Goal: Task Accomplishment & Management: Complete application form

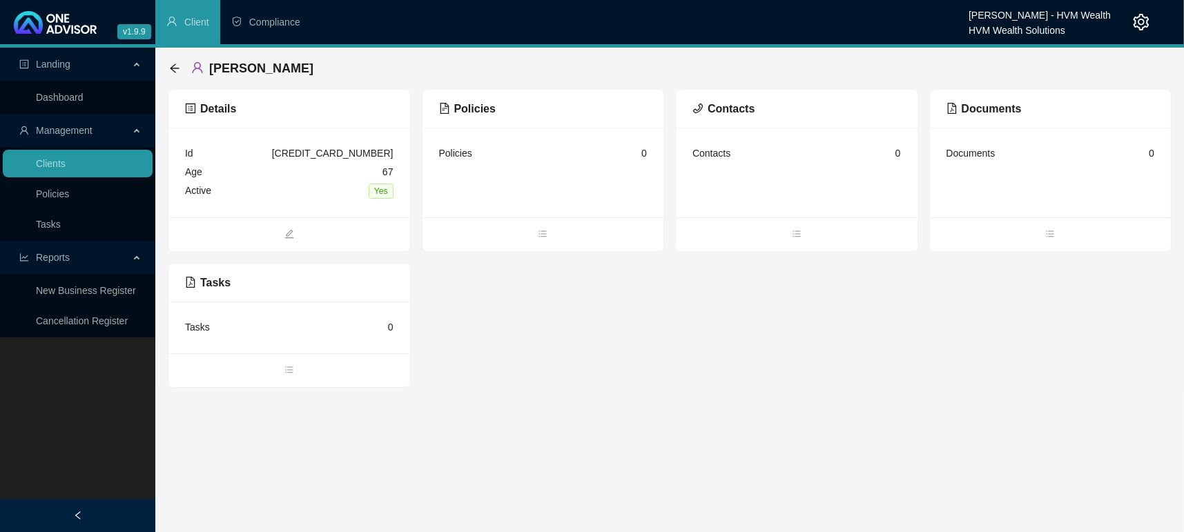
click at [575, 285] on div "Details Id [CREDIT_CARD_NUMBER] Age [DEMOGRAPHIC_DATA] Active Yes Policies Poli…" at bounding box center [670, 238] width 1004 height 299
click at [527, 215] on div "Policies 0" at bounding box center [544, 173] width 242 height 90
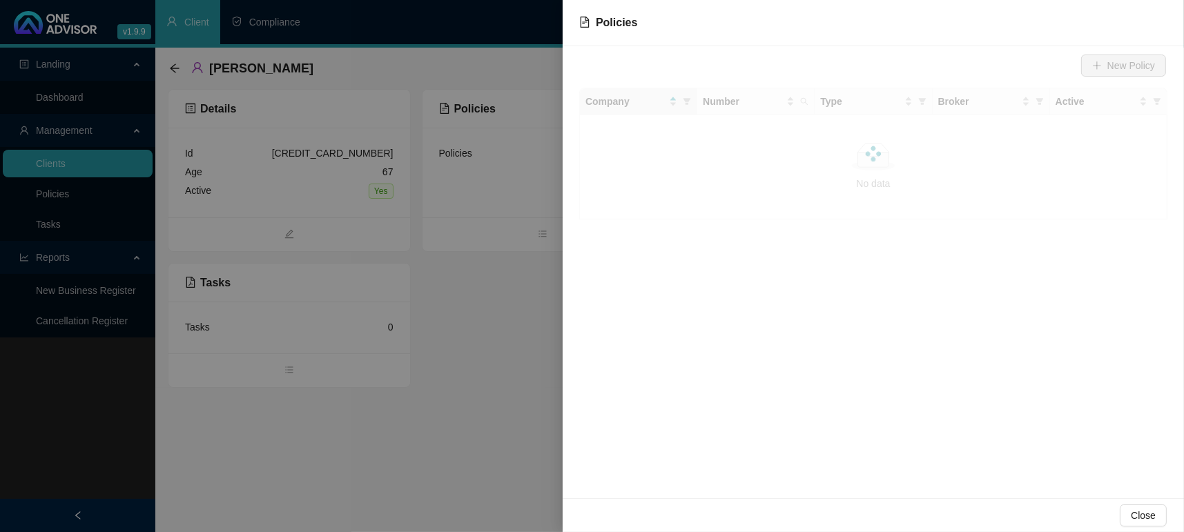
click at [534, 239] on div at bounding box center [592, 266] width 1184 height 532
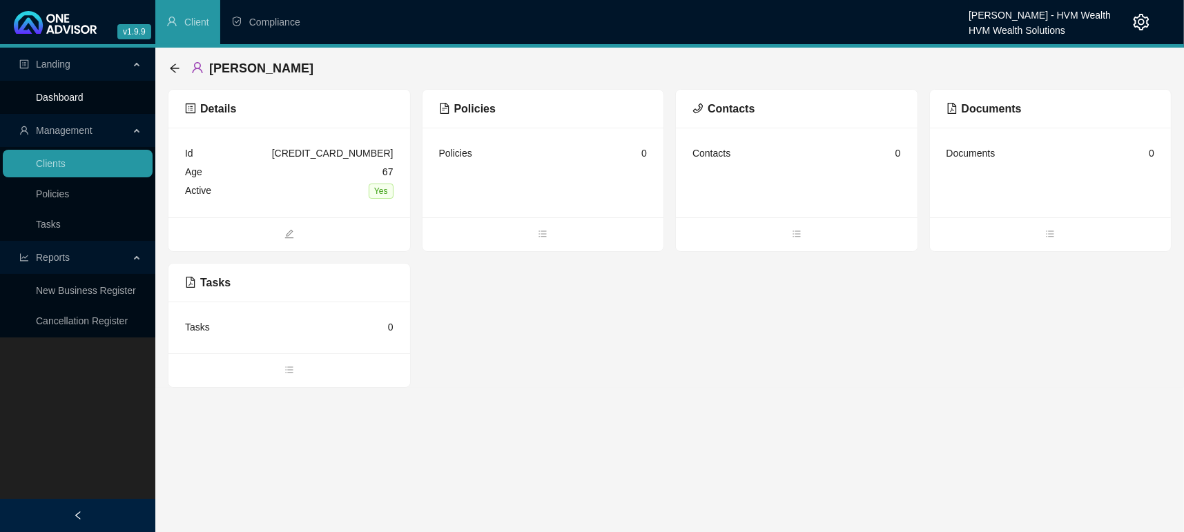
click at [65, 92] on link "Dashboard" at bounding box center [60, 97] width 48 height 11
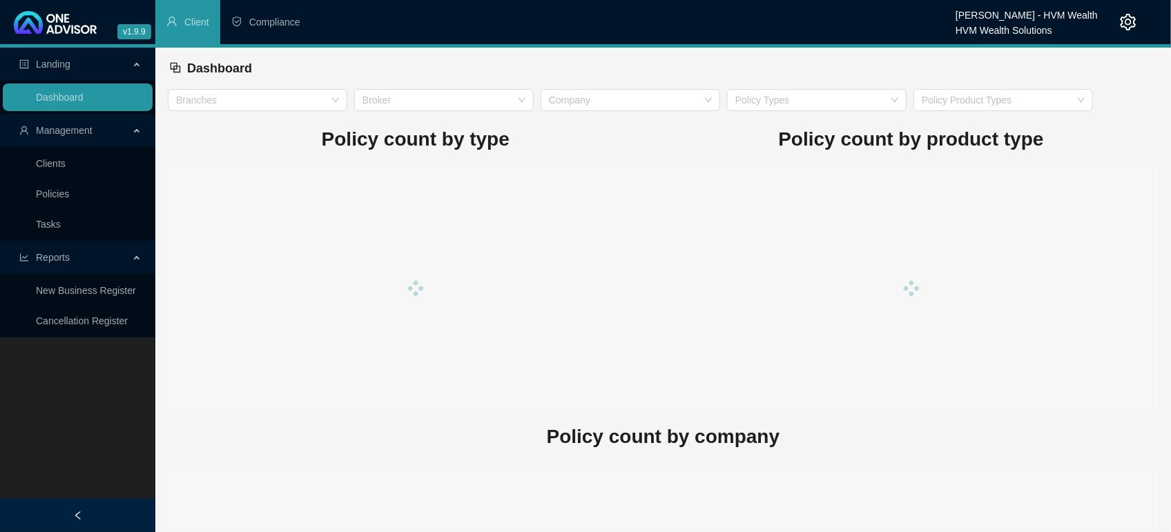
click at [864, 406] on div at bounding box center [912, 289] width 496 height 242
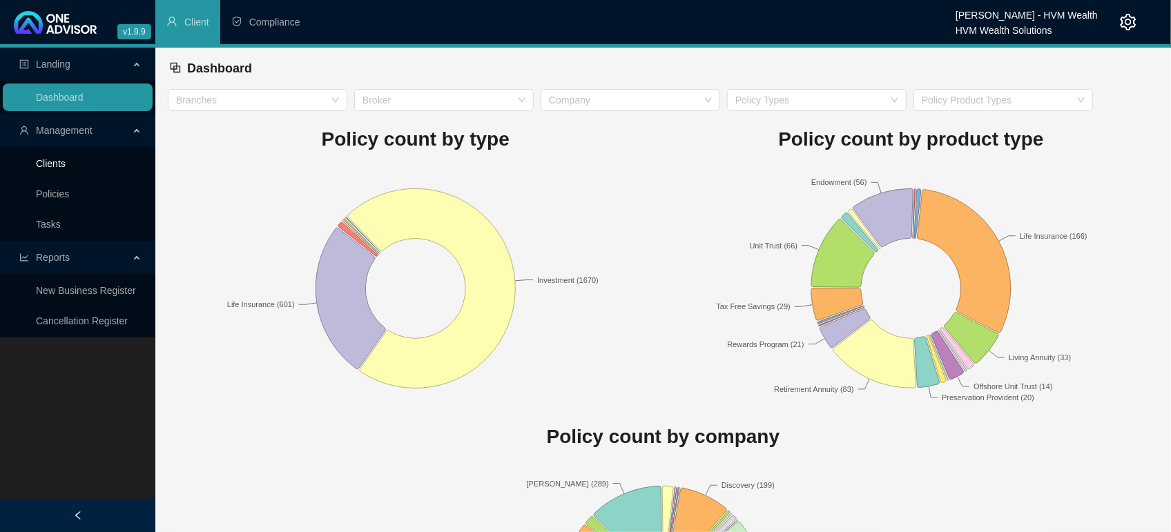
click at [36, 168] on link "Clients" at bounding box center [51, 163] width 30 height 11
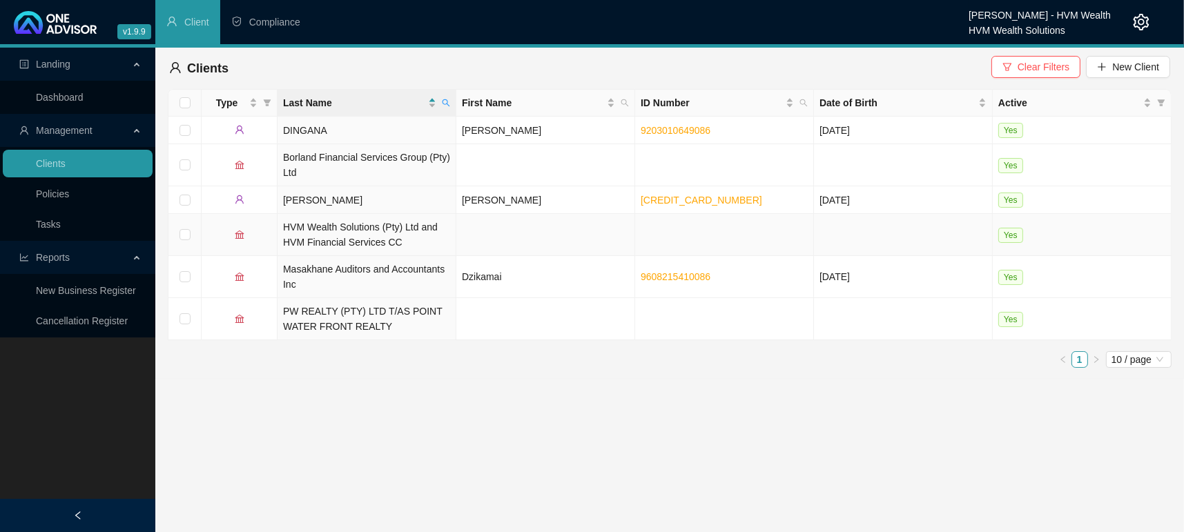
click at [389, 205] on td "[PERSON_NAME]" at bounding box center [367, 200] width 179 height 28
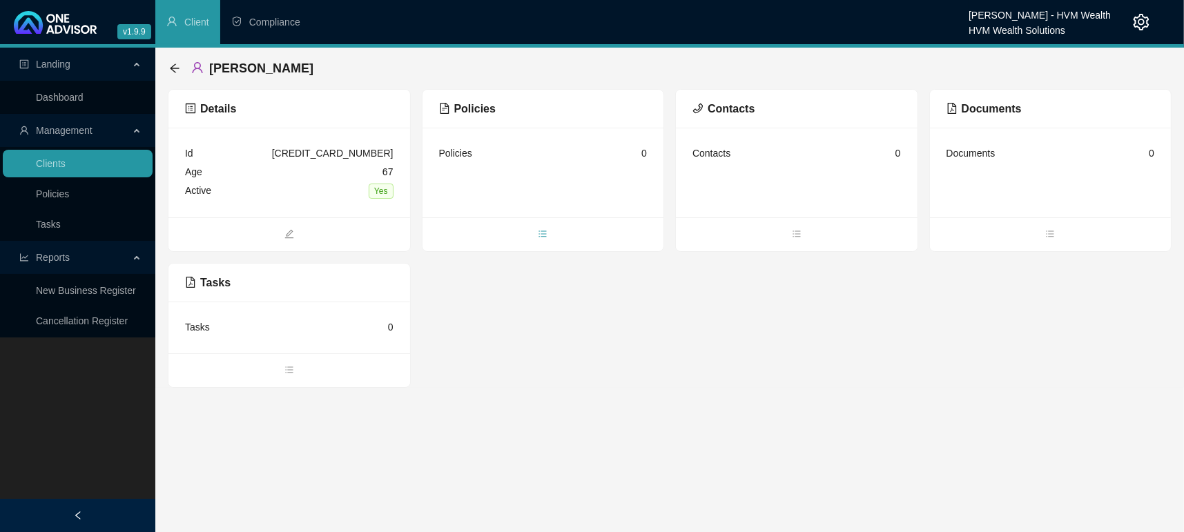
click at [533, 229] on span "bars" at bounding box center [544, 235] width 242 height 15
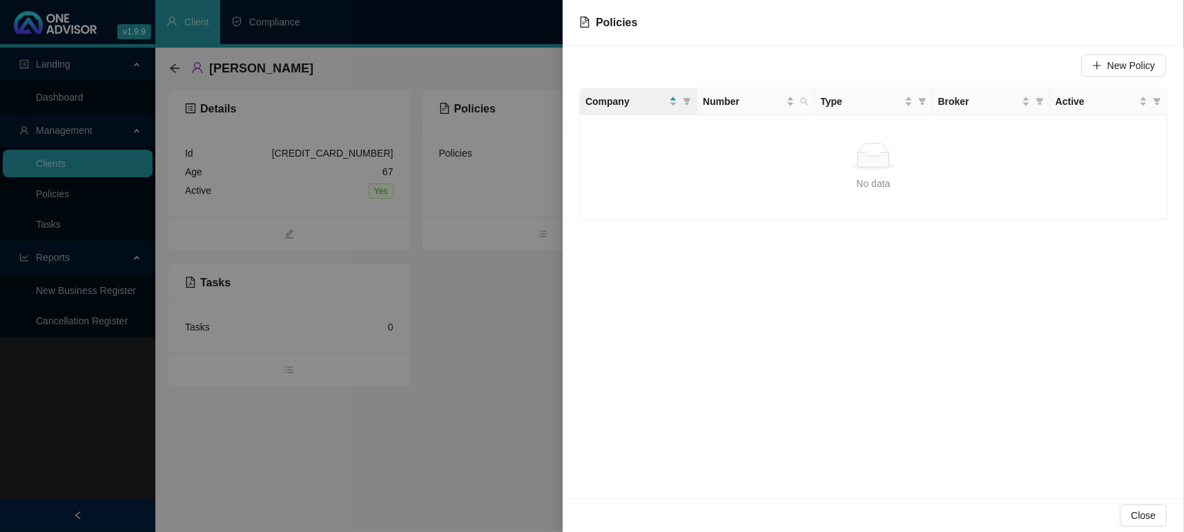
click at [1133, 515] on span "Close" at bounding box center [1143, 515] width 25 height 15
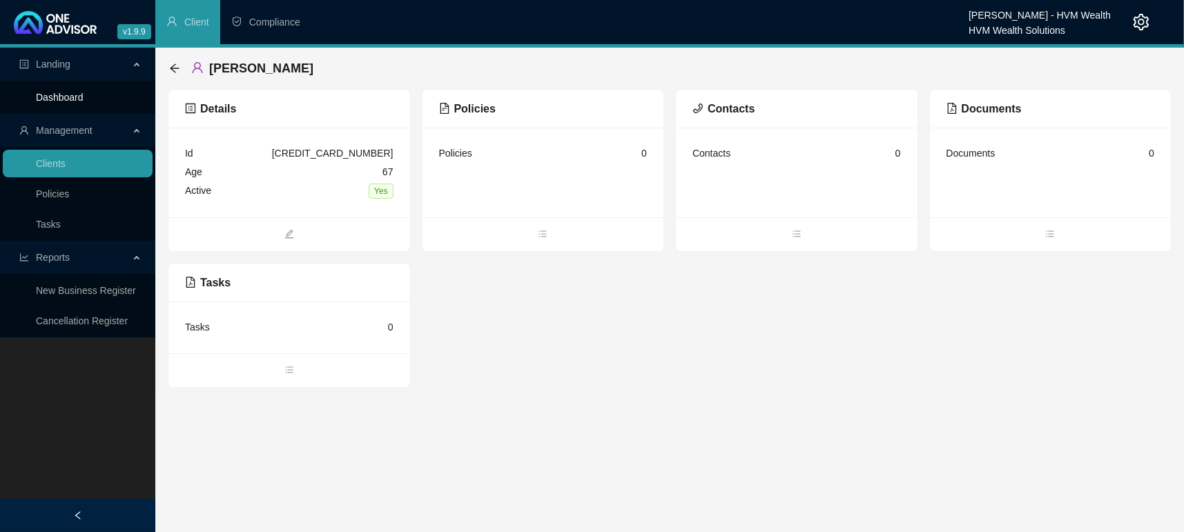
click at [84, 97] on link "Dashboard" at bounding box center [60, 97] width 48 height 11
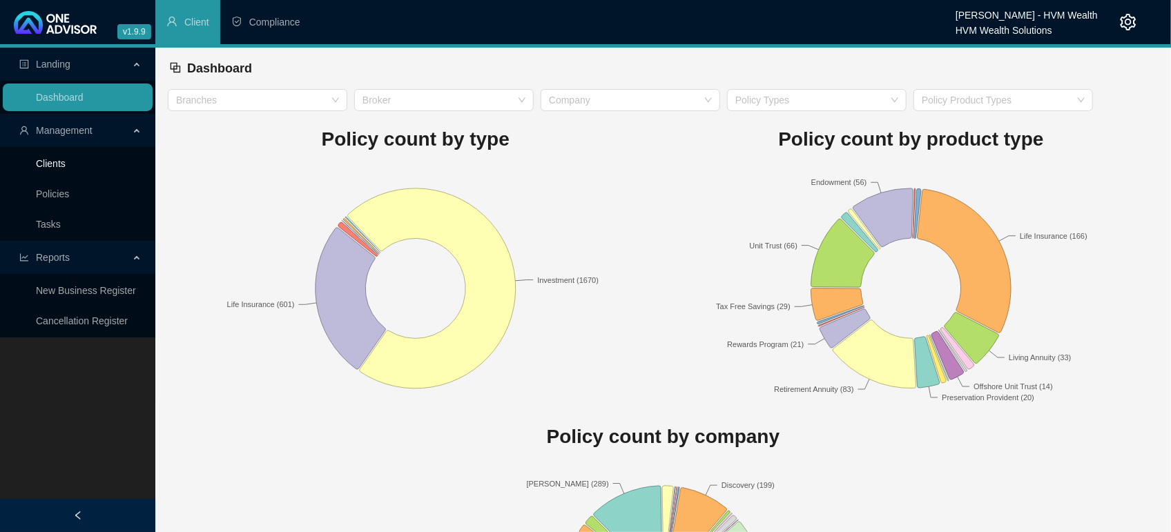
click at [66, 167] on link "Clients" at bounding box center [51, 163] width 30 height 11
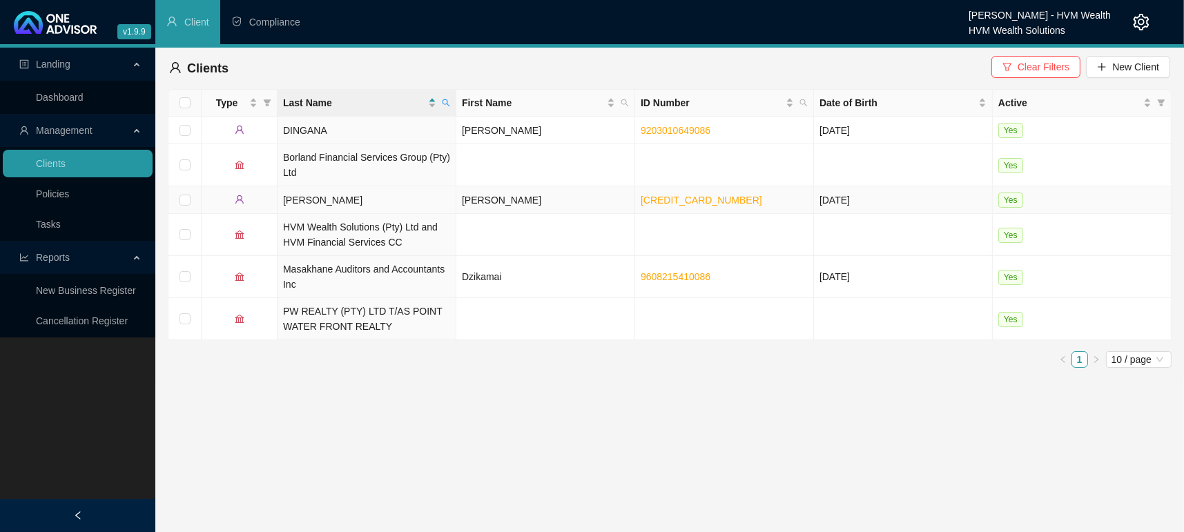
click at [302, 193] on td "[PERSON_NAME]" at bounding box center [367, 200] width 179 height 28
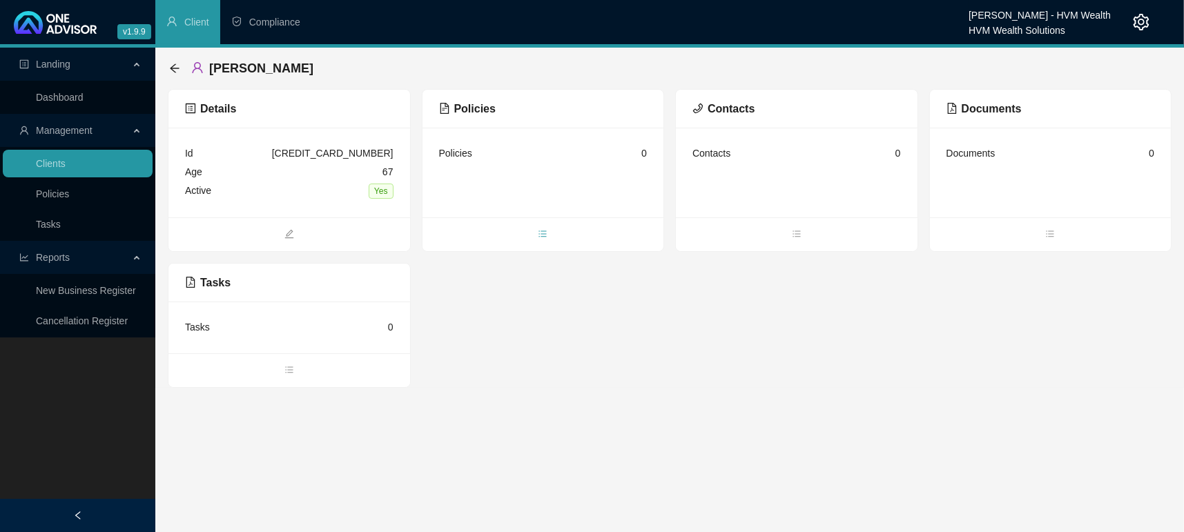
click at [538, 229] on icon "bars" at bounding box center [543, 234] width 10 height 10
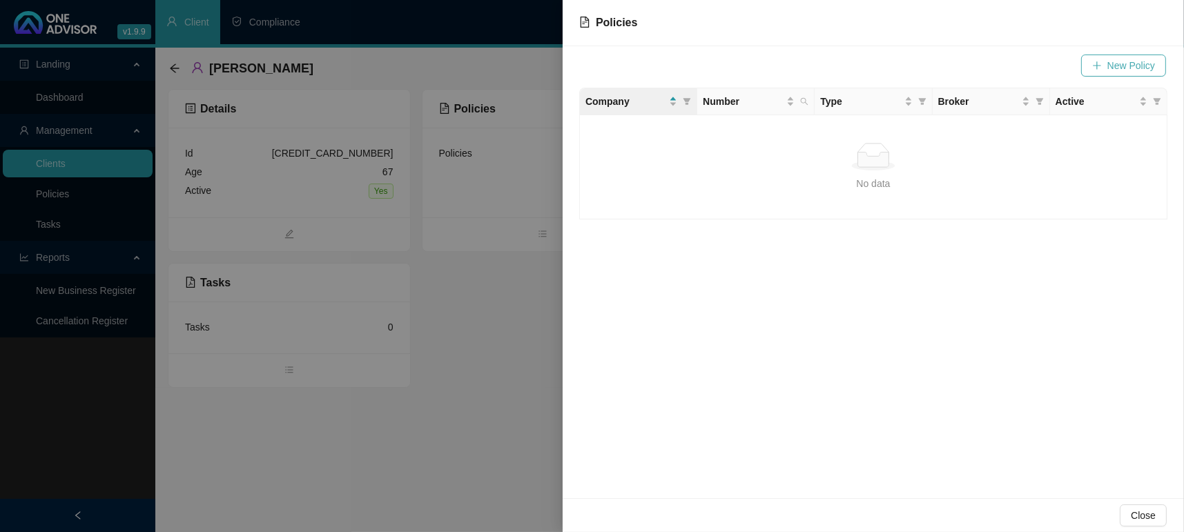
click at [1108, 61] on span "New Policy" at bounding box center [1132, 65] width 48 height 15
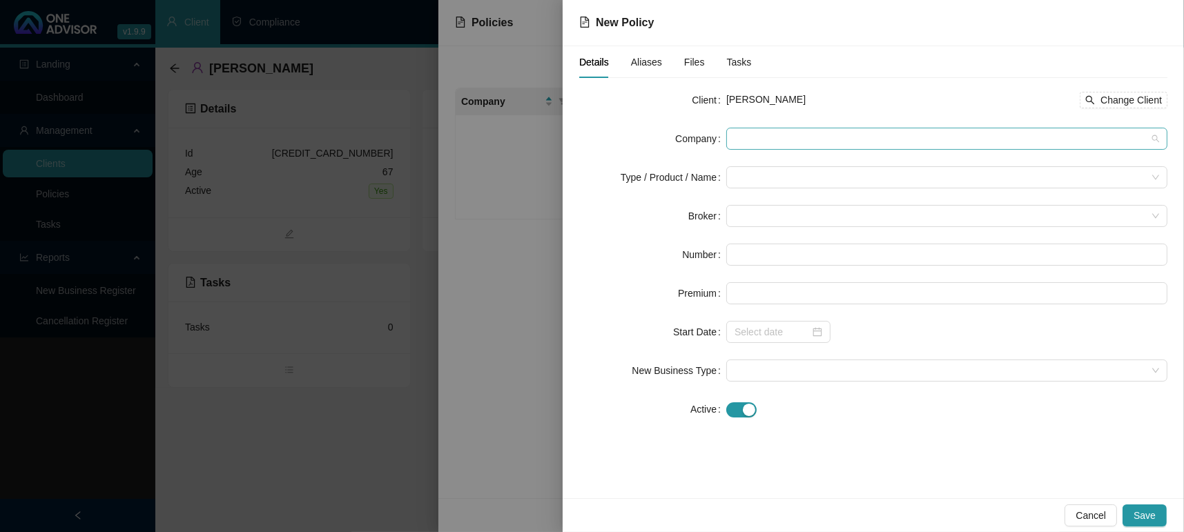
click at [795, 137] on span at bounding box center [947, 138] width 425 height 21
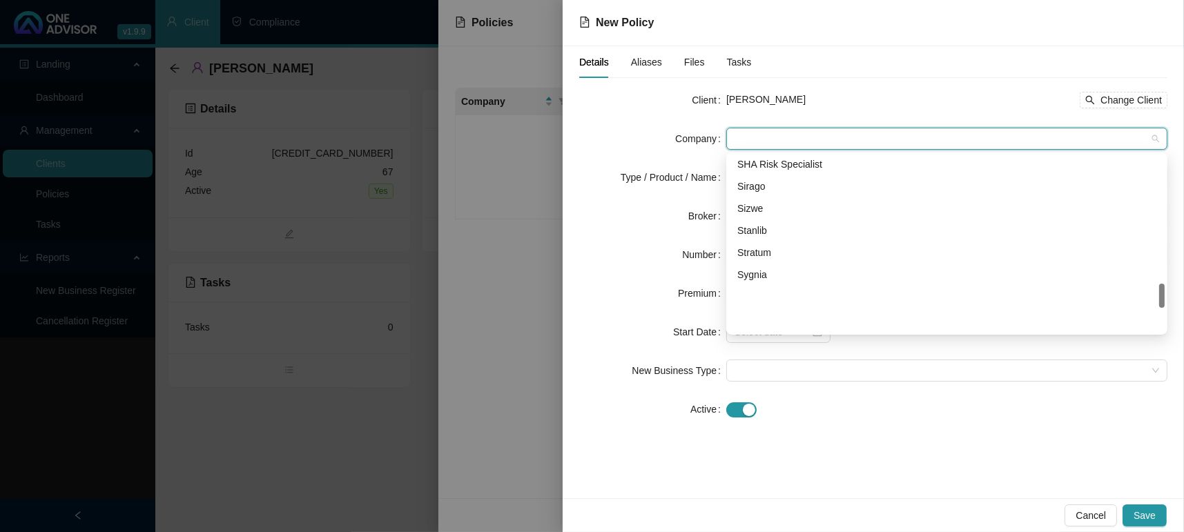
scroll to position [932, 0]
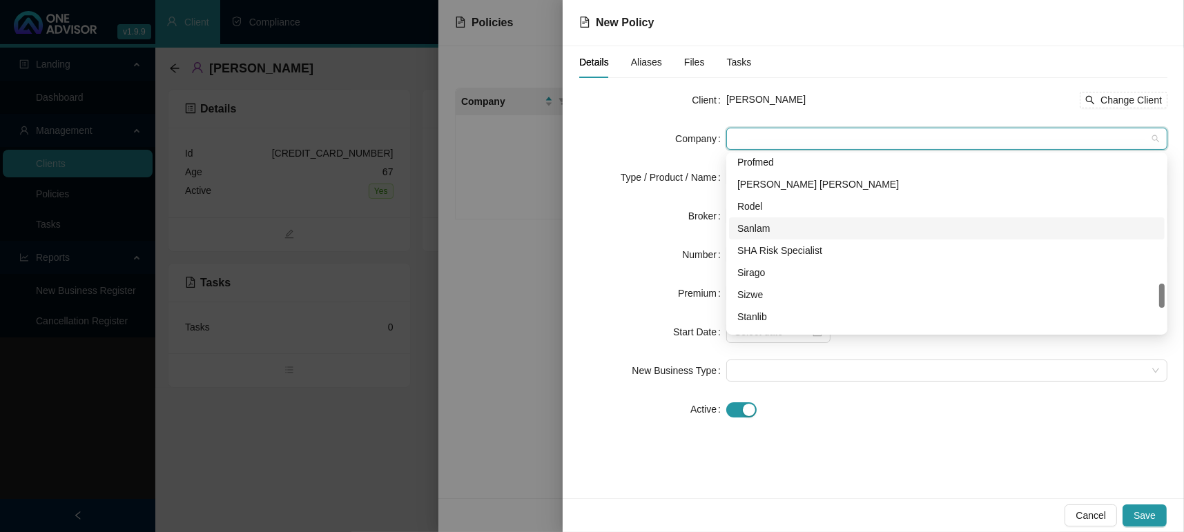
click at [760, 229] on div "Sanlam" at bounding box center [947, 228] width 419 height 15
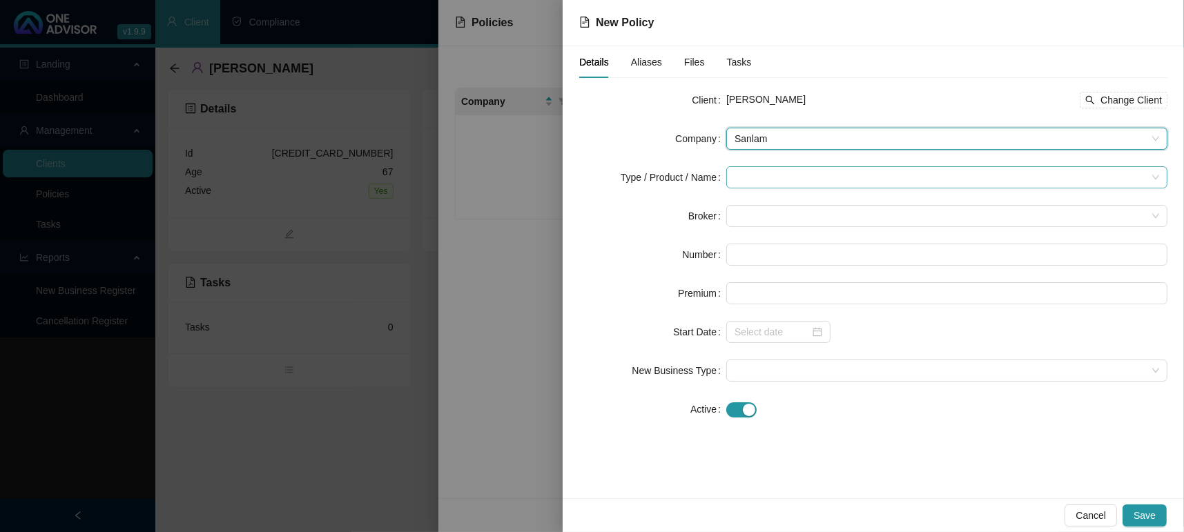
click at [748, 187] on input "search" at bounding box center [941, 177] width 412 height 21
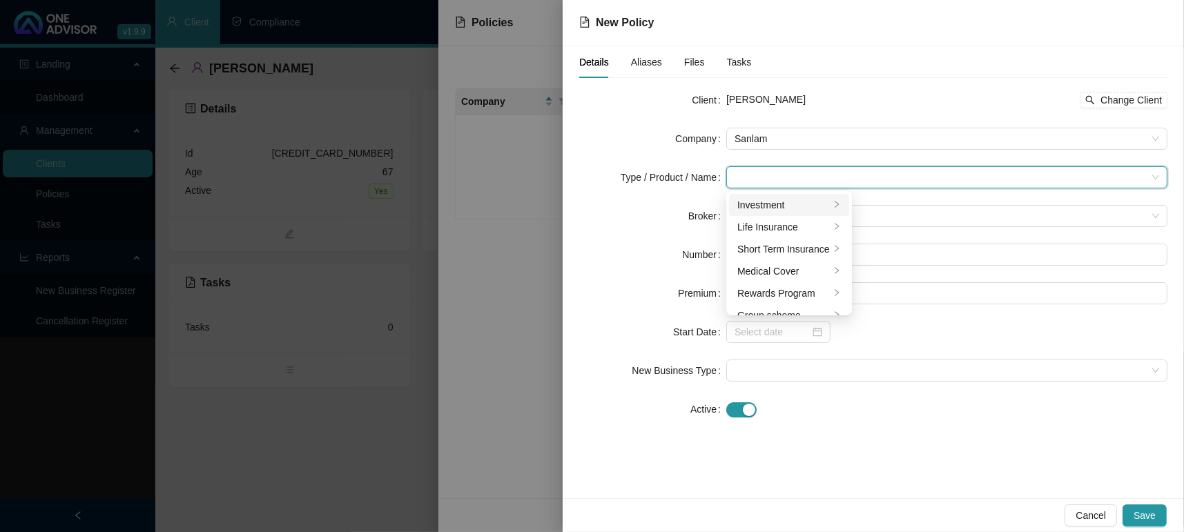
click at [764, 204] on div "Investment" at bounding box center [784, 205] width 93 height 15
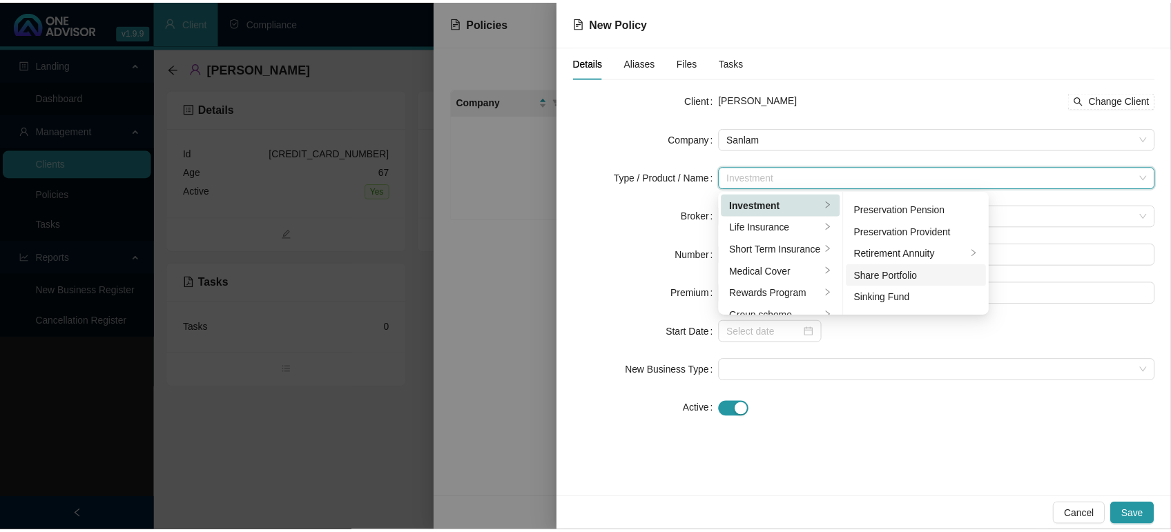
scroll to position [212, 0]
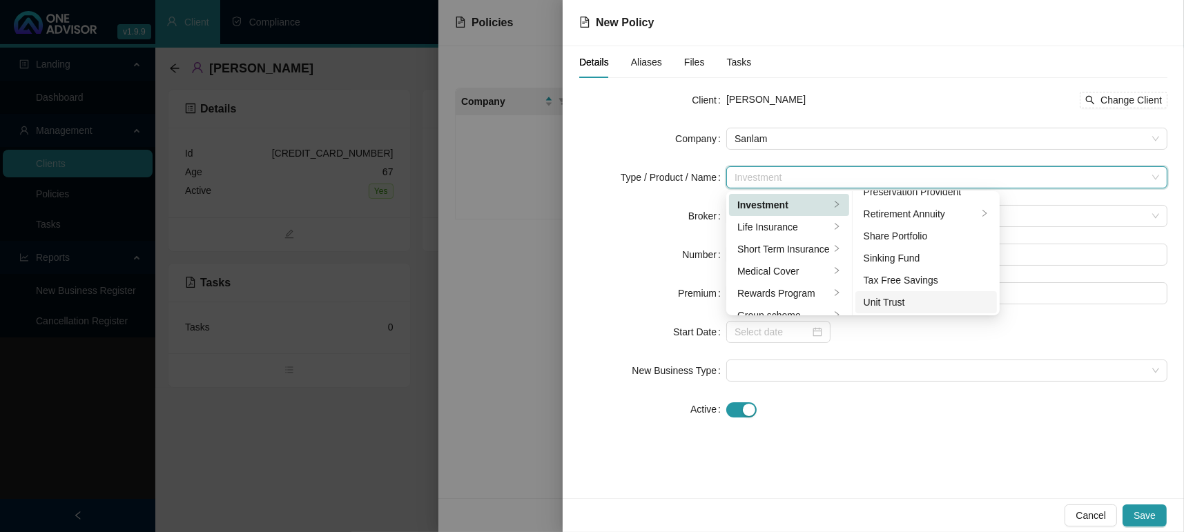
click at [901, 306] on div "Unit Trust" at bounding box center [927, 302] width 126 height 15
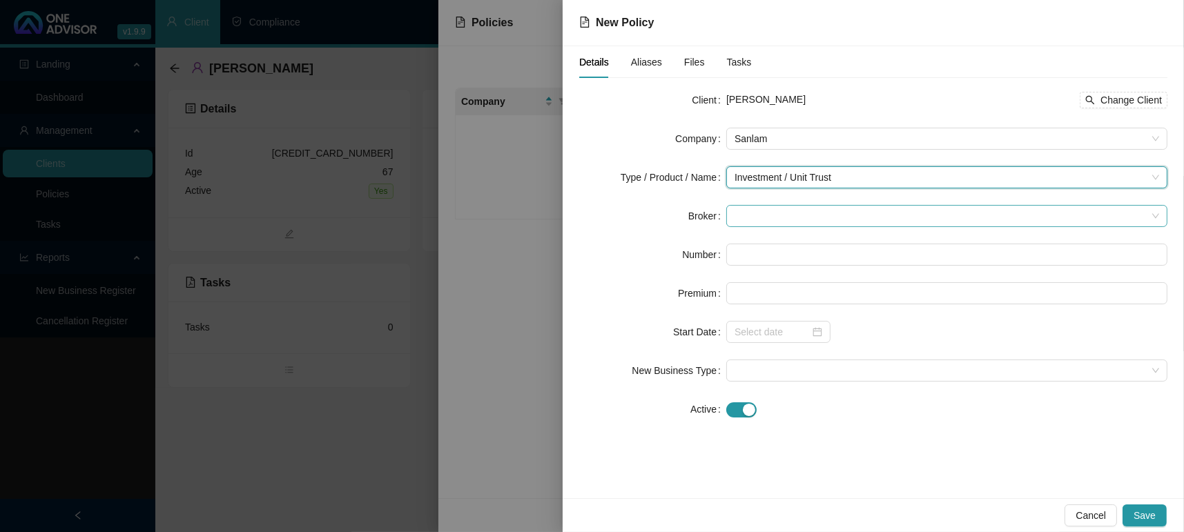
click at [776, 211] on span at bounding box center [947, 216] width 425 height 21
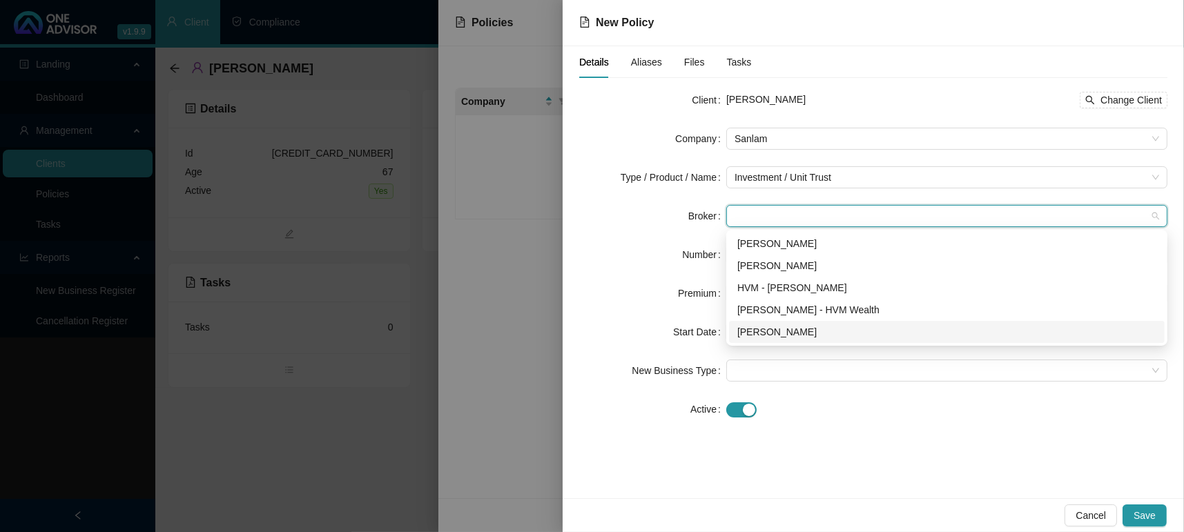
click at [800, 325] on div "[PERSON_NAME]" at bounding box center [947, 332] width 419 height 15
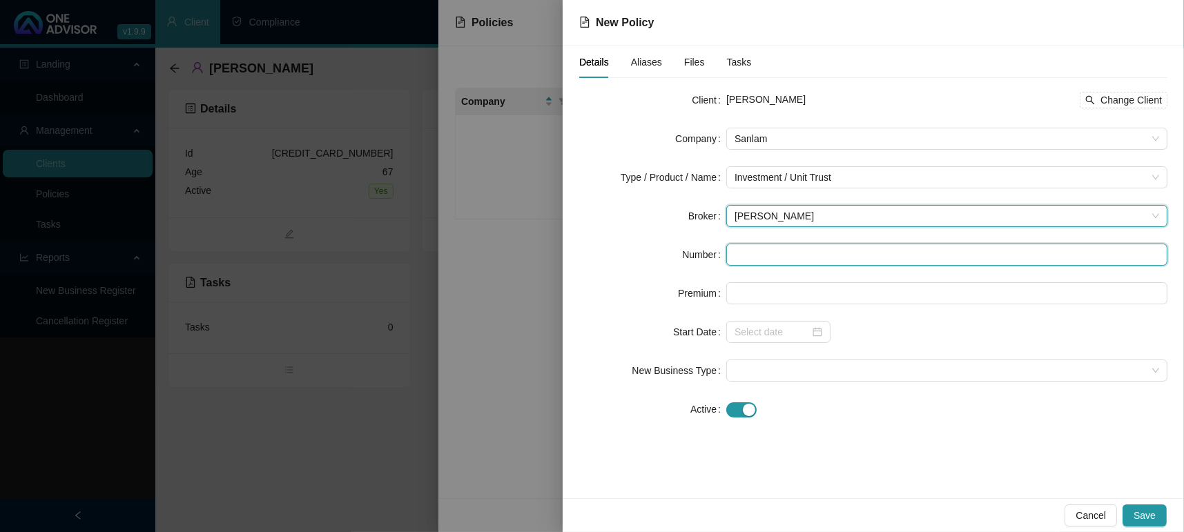
click at [747, 251] on input "text" at bounding box center [947, 255] width 441 height 22
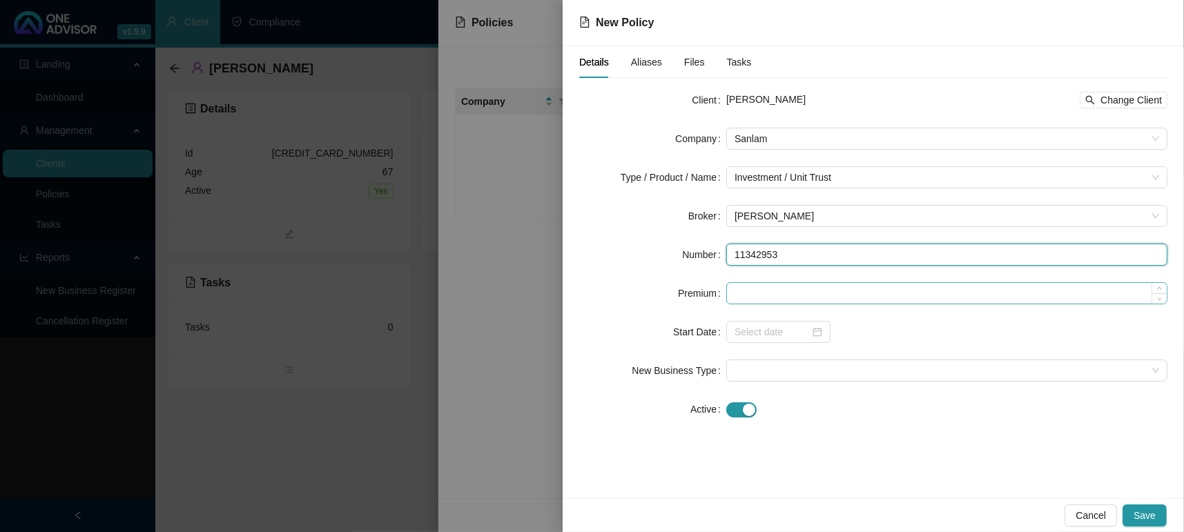
type input "11342953"
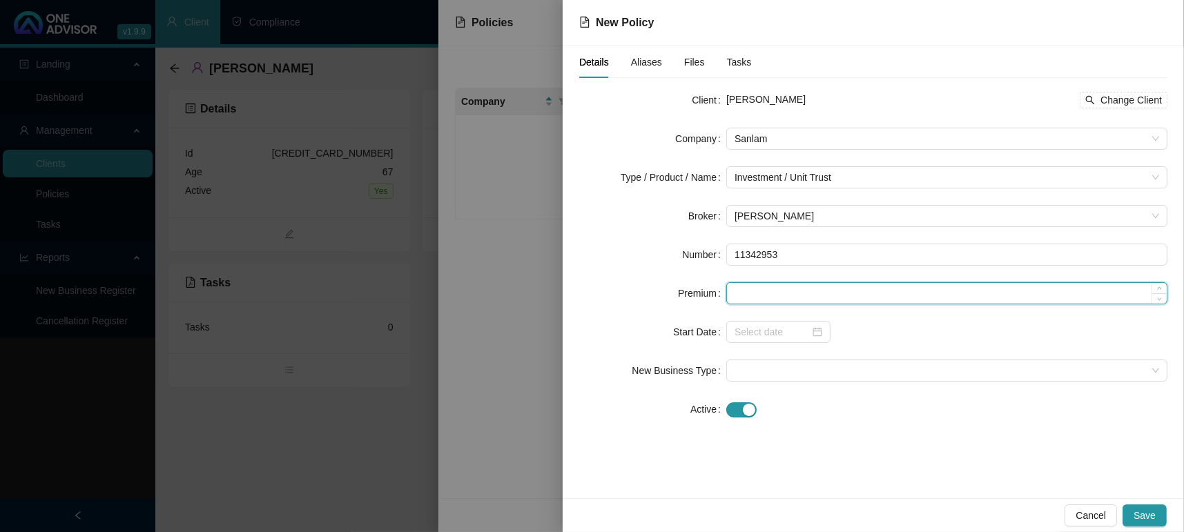
click at [797, 301] on input at bounding box center [947, 293] width 440 height 21
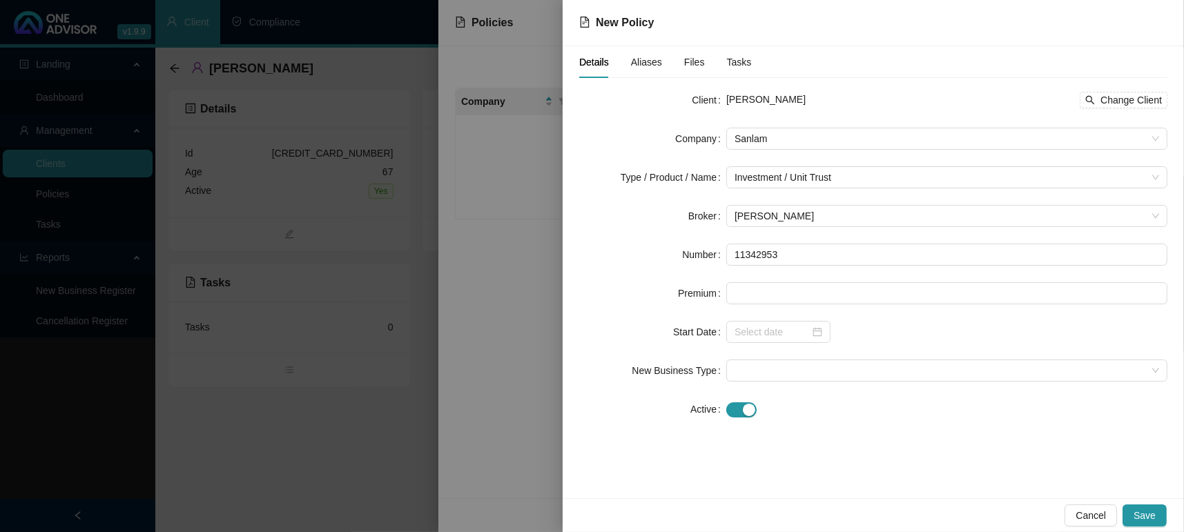
click at [756, 280] on form "Client [PERSON_NAME] Change Client Company Sanlam Type / Product / Name Investm…" at bounding box center [873, 255] width 588 height 332
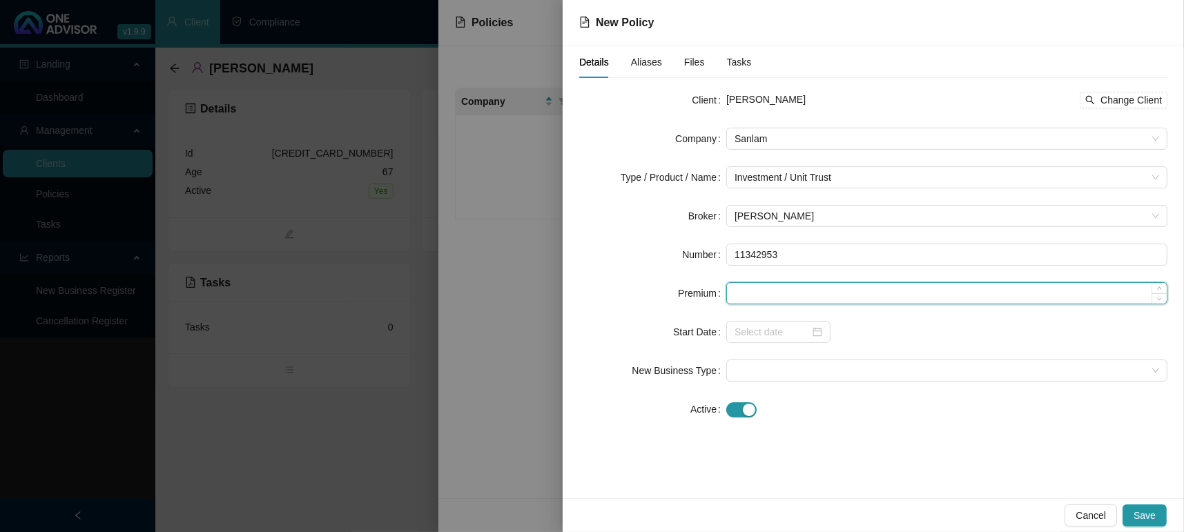
click at [756, 293] on input at bounding box center [947, 293] width 440 height 21
type input "540097.20"
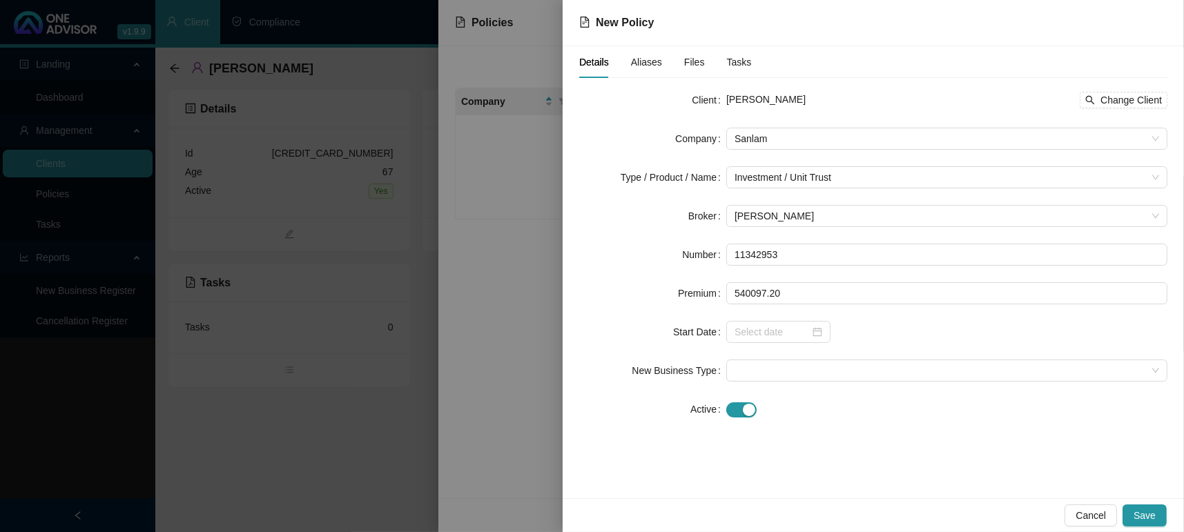
click at [939, 342] on div at bounding box center [947, 332] width 441 height 22
click at [881, 324] on div at bounding box center [947, 332] width 441 height 22
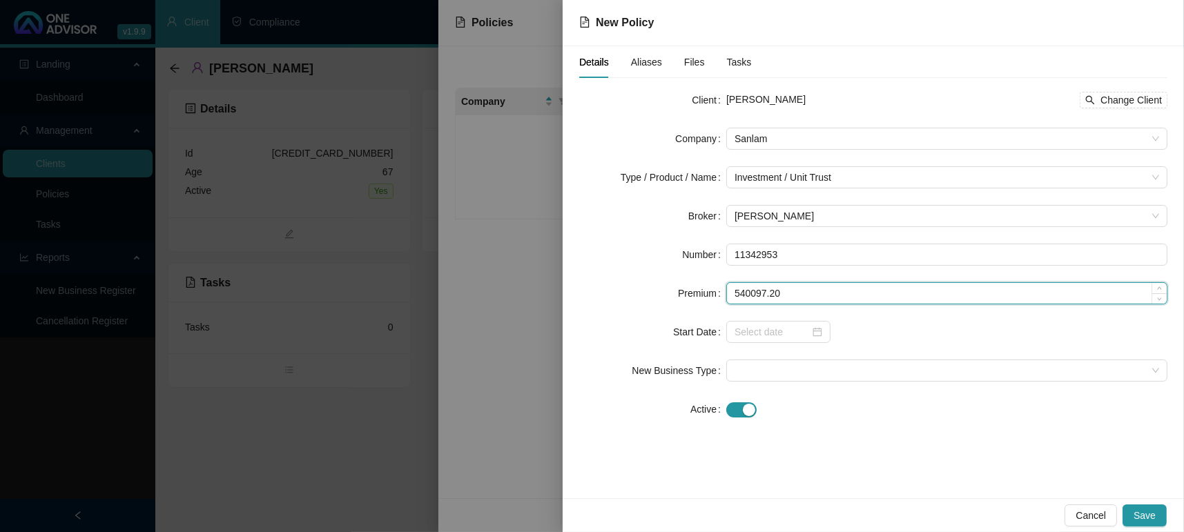
click at [769, 285] on input "540097.20" at bounding box center [947, 293] width 440 height 21
click at [745, 296] on input "540097.20" at bounding box center [947, 293] width 440 height 21
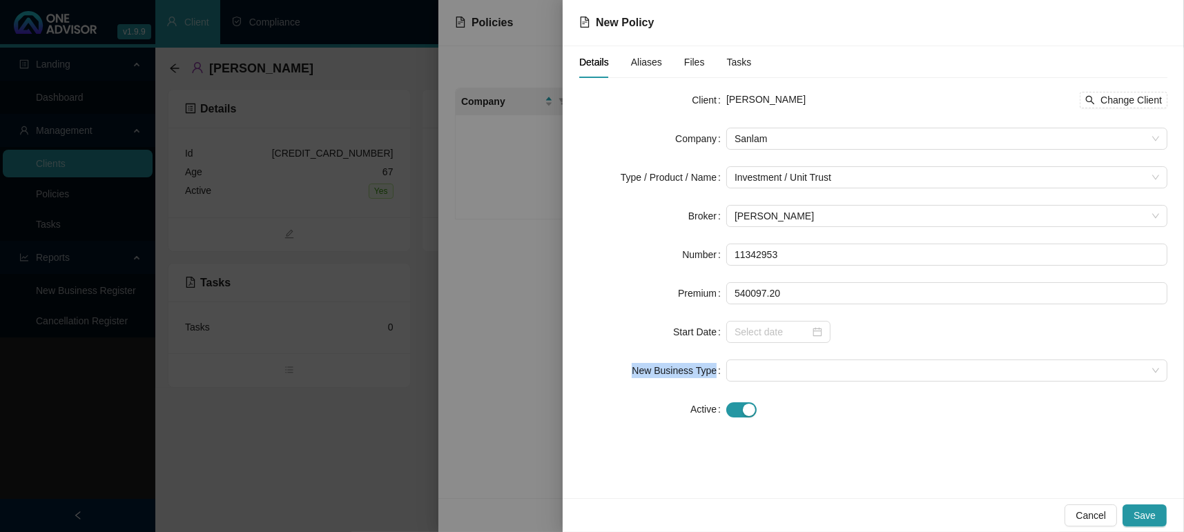
click at [921, 343] on form "Client [PERSON_NAME] Change Client Company Sanlam Type / Product / Name Investm…" at bounding box center [873, 255] width 588 height 332
click at [823, 331] on div at bounding box center [779, 332] width 104 height 22
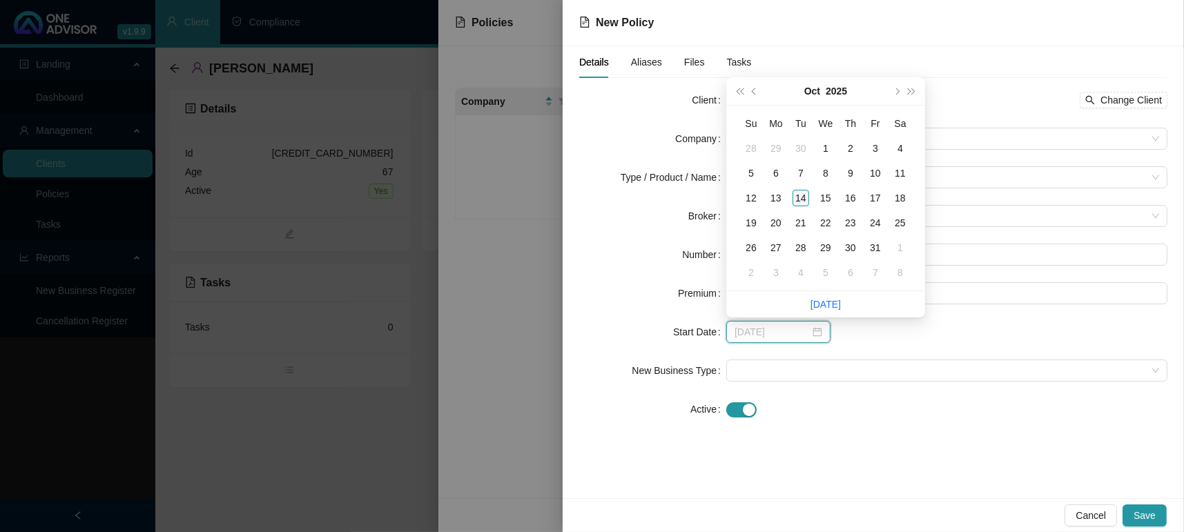
type input "[DATE]"
click at [802, 196] on div "14" at bounding box center [801, 198] width 17 height 17
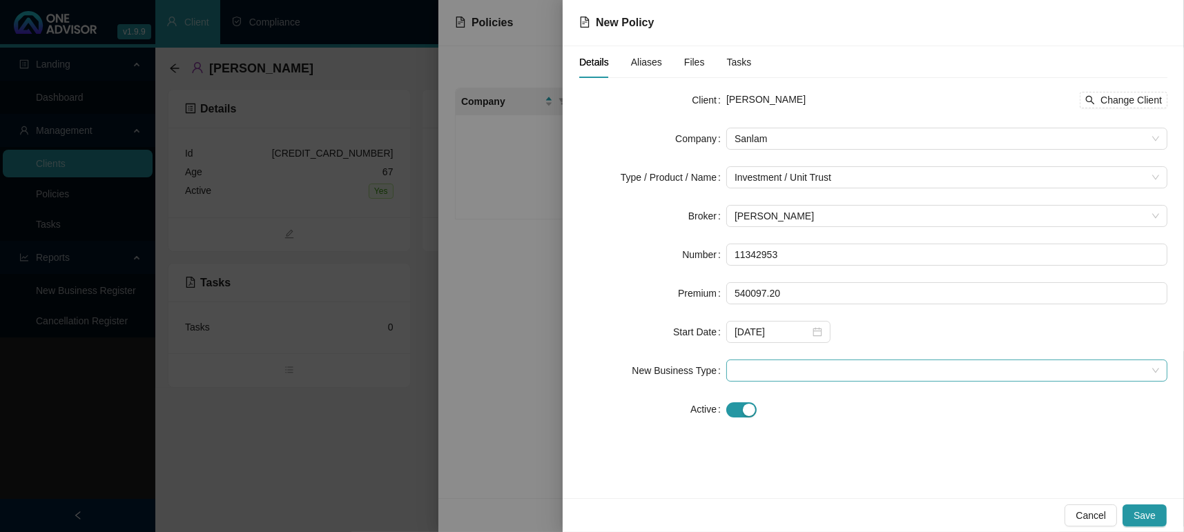
click at [759, 377] on span at bounding box center [947, 371] width 425 height 21
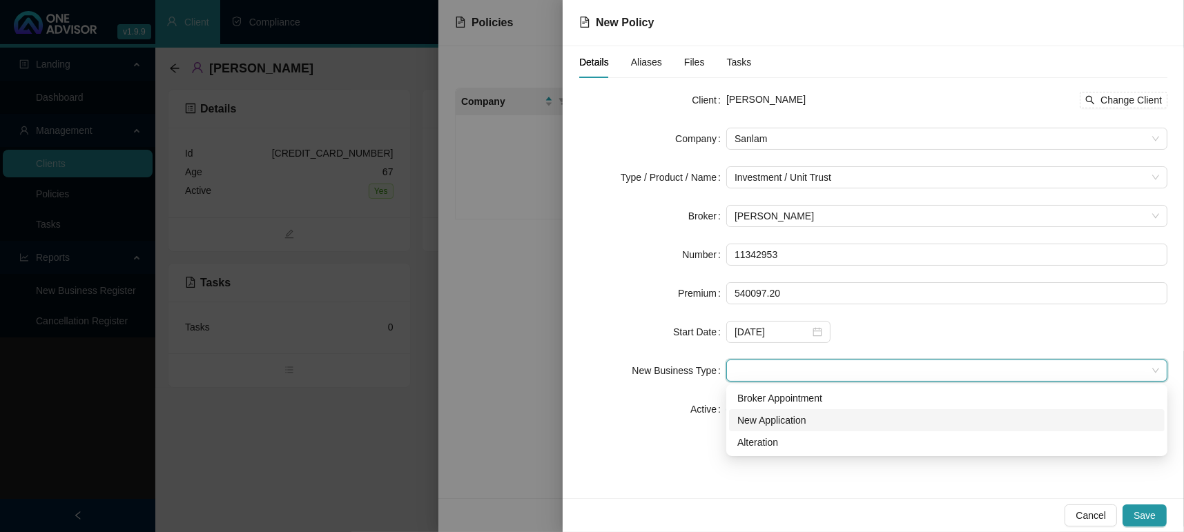
click at [787, 425] on div "New Application" at bounding box center [947, 420] width 419 height 15
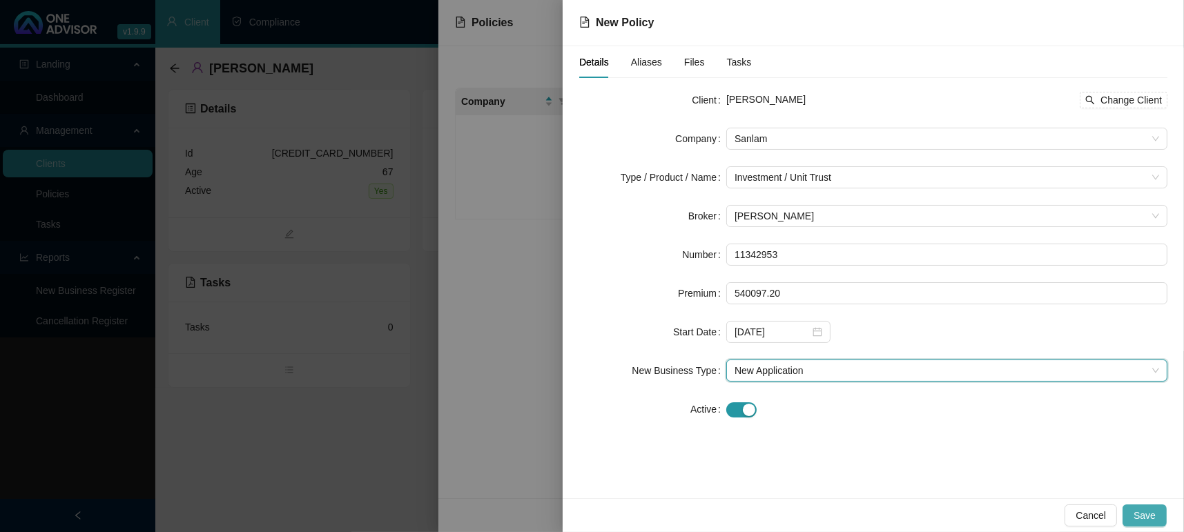
click at [1144, 512] on span "Save" at bounding box center [1145, 515] width 22 height 15
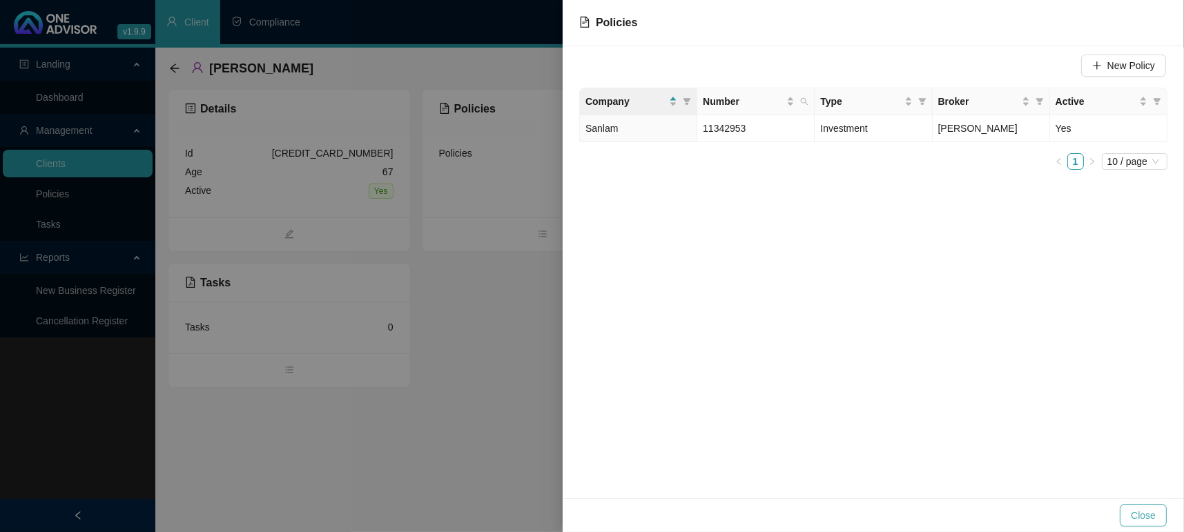
click at [1162, 517] on button "Close" at bounding box center [1143, 516] width 47 height 22
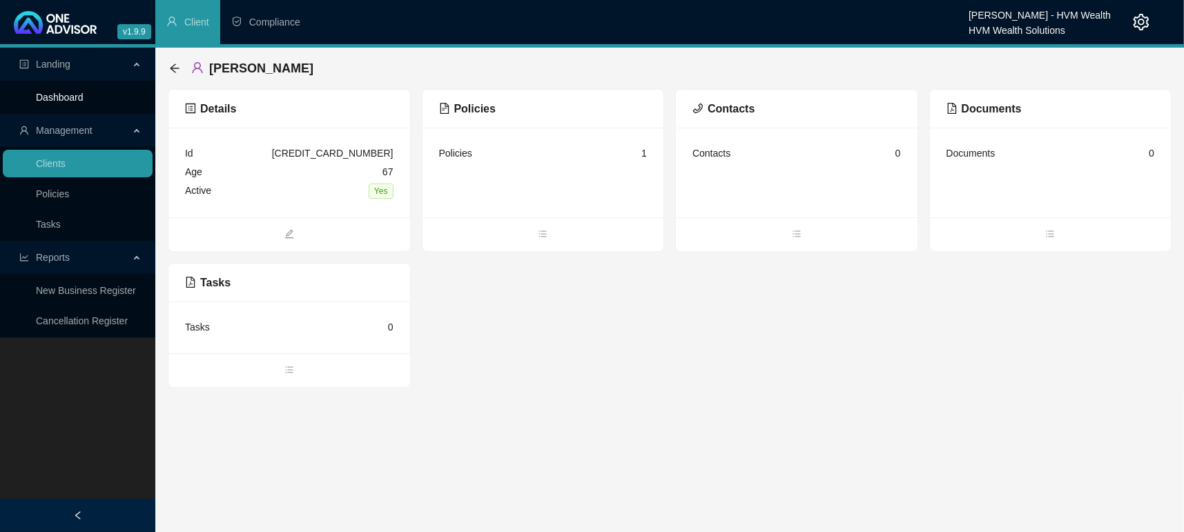
click at [67, 95] on link "Dashboard" at bounding box center [60, 97] width 48 height 11
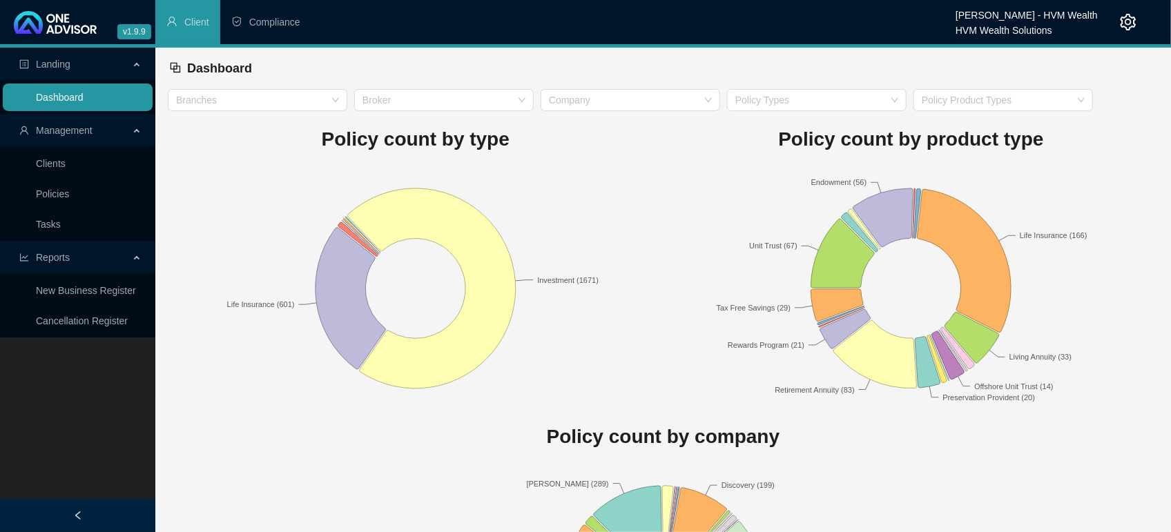
click at [66, 92] on link "Dashboard" at bounding box center [60, 97] width 48 height 11
